Goal: Task Accomplishment & Management: Use online tool/utility

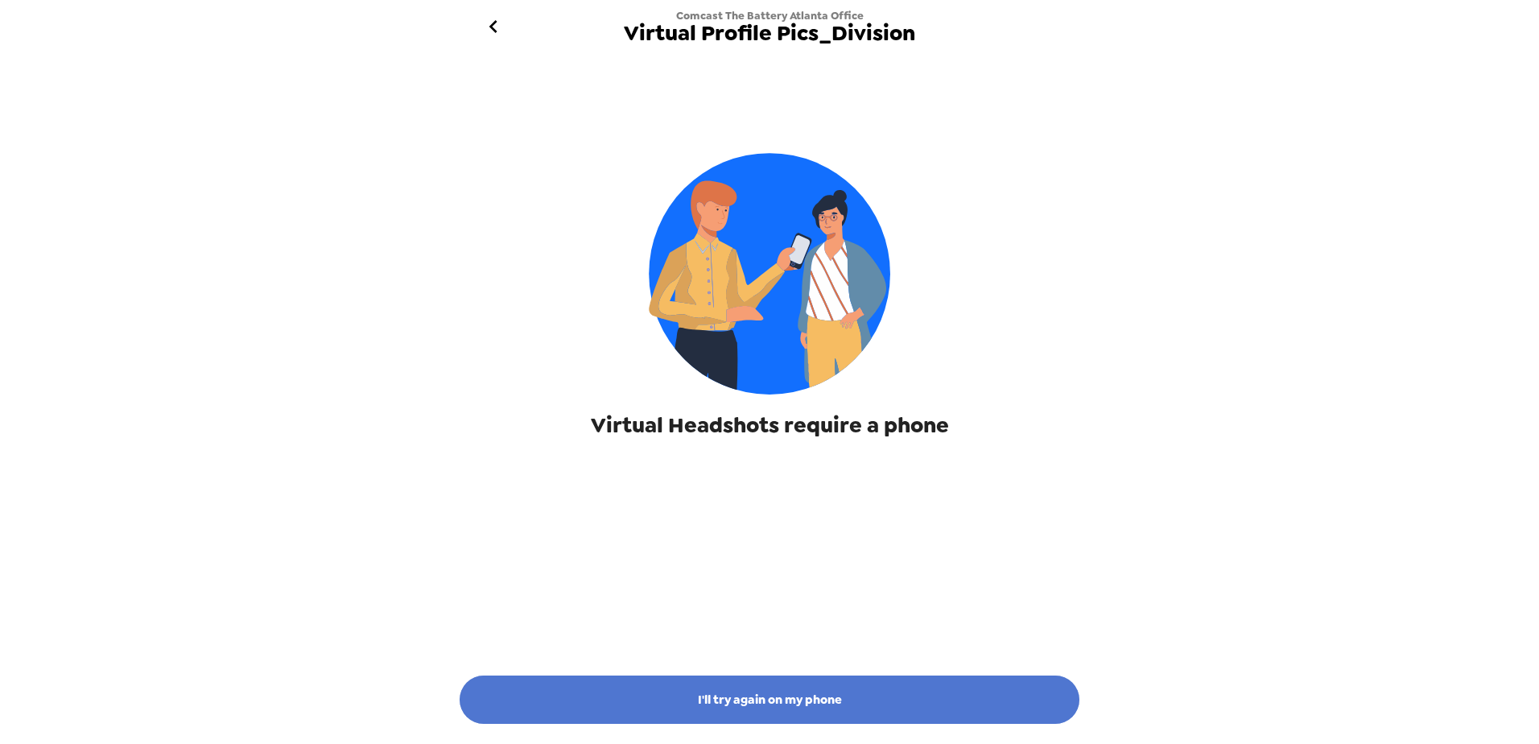
click at [843, 711] on button "I'll try again on my phone" at bounding box center [770, 699] width 620 height 48
